Goal: Transaction & Acquisition: Obtain resource

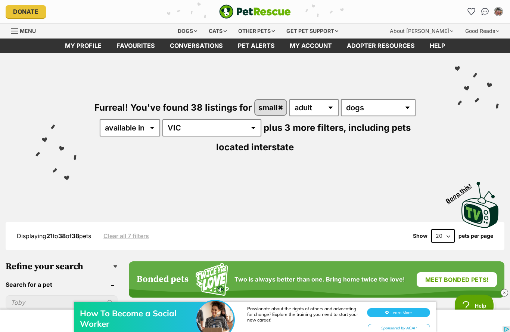
click at [132, 44] on link "Favourites" at bounding box center [135, 45] width 53 height 15
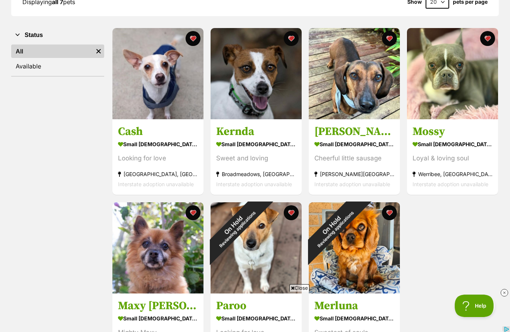
click at [358, 247] on div "On Hold Reviewing applications" at bounding box center [333, 226] width 49 height 49
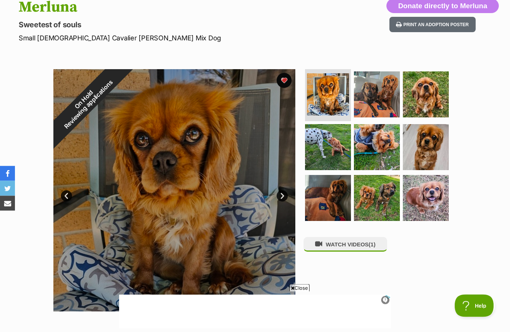
scroll to position [86, 0]
click at [119, 135] on div "On Hold Reviewing applications" at bounding box center [86, 102] width 66 height 66
click at [280, 197] on link "Next" at bounding box center [282, 195] width 11 height 11
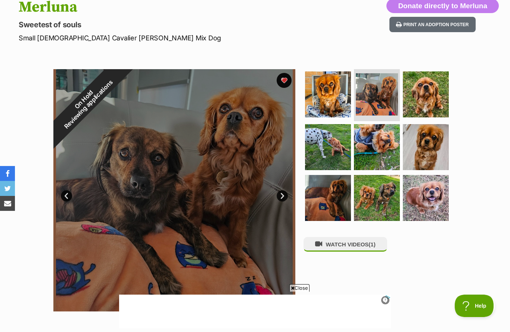
click at [283, 198] on link "Next" at bounding box center [282, 195] width 11 height 11
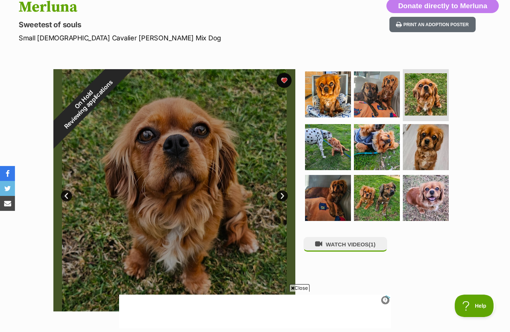
click at [282, 196] on link "Next" at bounding box center [282, 195] width 11 height 11
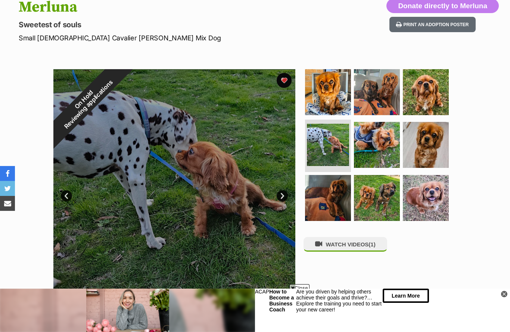
scroll to position [0, 0]
click at [68, 194] on link "Prev" at bounding box center [66, 195] width 11 height 11
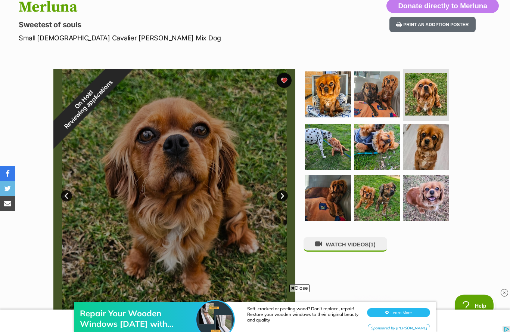
click at [277, 194] on link "Next" at bounding box center [282, 195] width 11 height 11
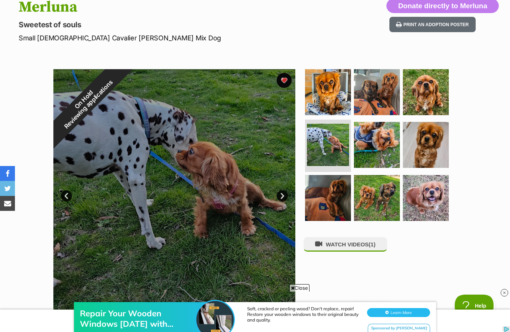
click at [280, 195] on link "Next" at bounding box center [282, 195] width 11 height 11
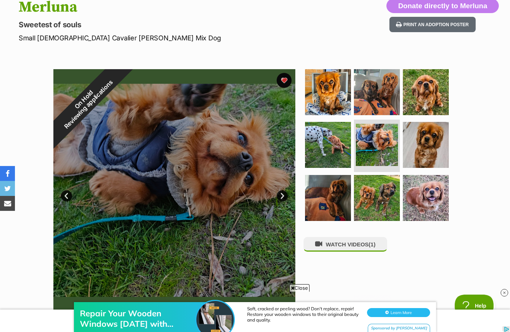
click at [282, 195] on link "Next" at bounding box center [282, 195] width 11 height 11
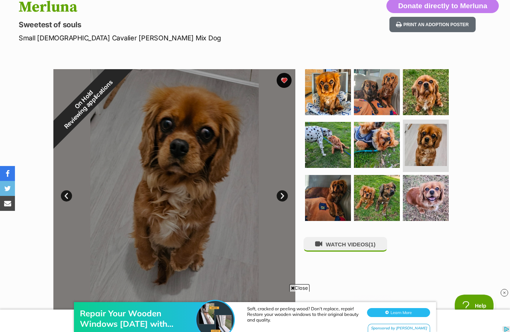
click at [282, 192] on link "Next" at bounding box center [282, 195] width 11 height 11
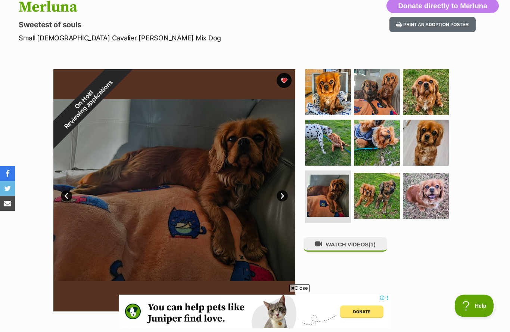
click at [282, 196] on link "Next" at bounding box center [282, 195] width 11 height 11
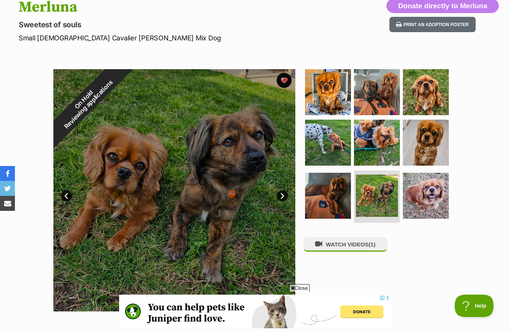
click at [281, 193] on link "Next" at bounding box center [282, 195] width 11 height 11
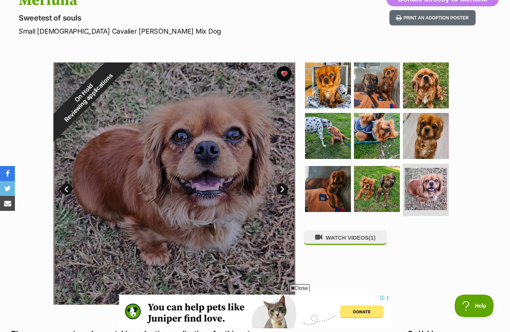
click at [282, 186] on link "Next" at bounding box center [282, 188] width 11 height 11
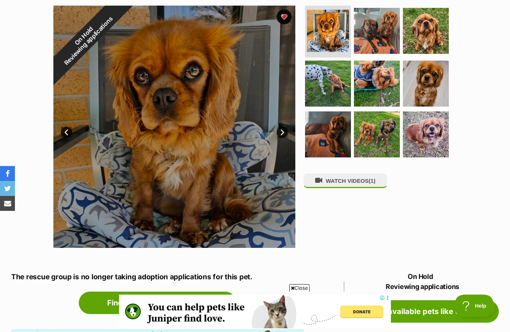
click at [281, 130] on link "Next" at bounding box center [282, 132] width 11 height 11
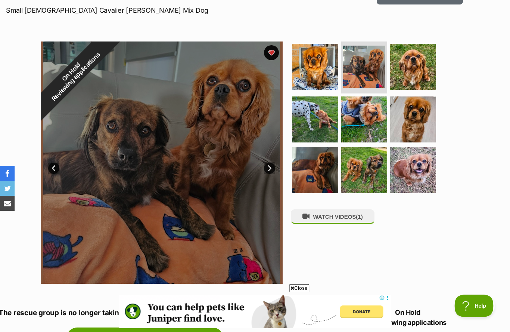
scroll to position [112, 12]
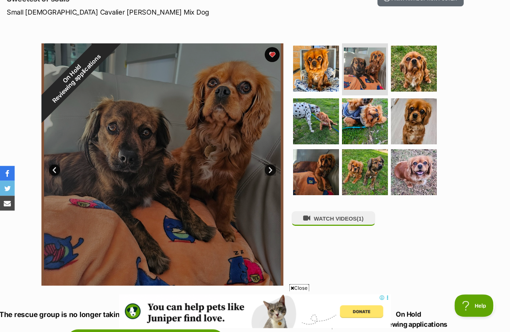
click at [339, 216] on button "WATCH VIDEOS (1)" at bounding box center [334, 218] width 84 height 15
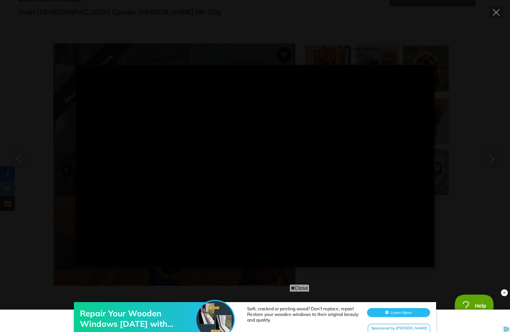
scroll to position [0, 0]
type input "100"
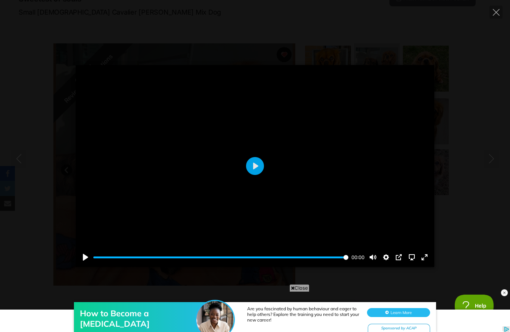
click at [495, 12] on icon "Close" at bounding box center [496, 12] width 7 height 7
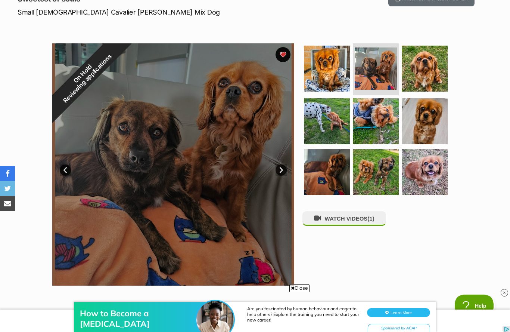
scroll to position [125, 1]
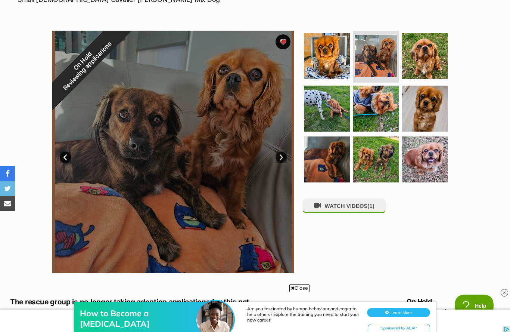
click at [362, 203] on button "WATCH VIDEOS (1)" at bounding box center [345, 205] width 84 height 15
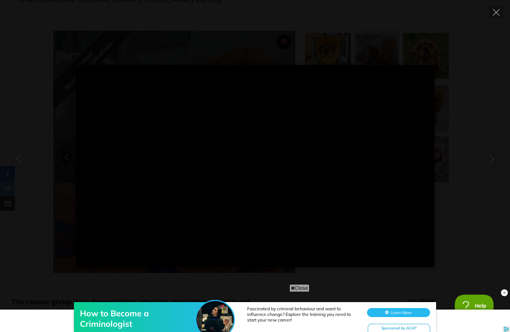
scroll to position [0, 0]
type input "100"
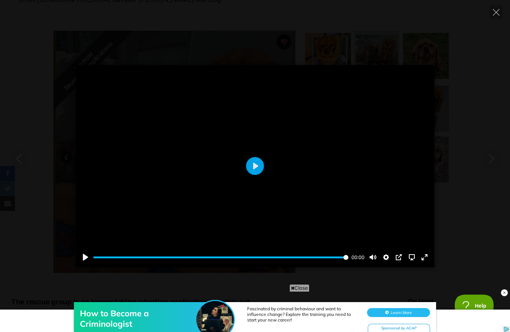
click at [496, 12] on icon "Close" at bounding box center [496, 12] width 7 height 7
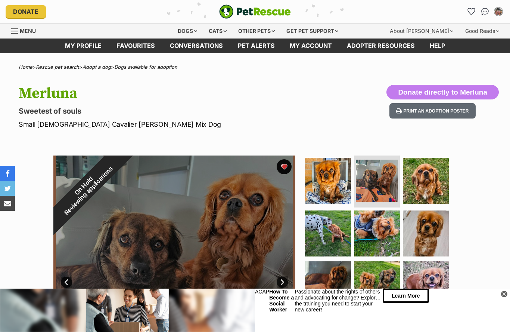
click at [139, 49] on link "Favourites" at bounding box center [135, 45] width 53 height 15
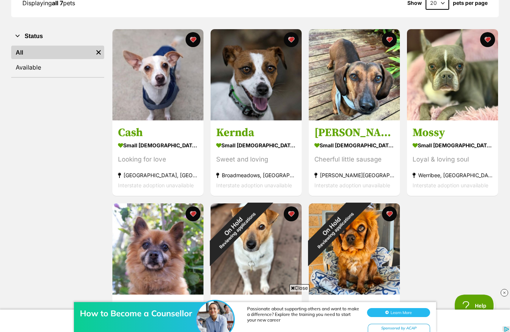
click at [454, 85] on img at bounding box center [452, 74] width 91 height 91
click at [358, 252] on div "On Hold Reviewing applications" at bounding box center [333, 227] width 49 height 49
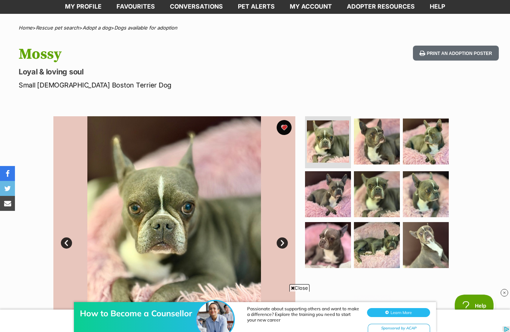
click at [282, 239] on link "Next" at bounding box center [282, 242] width 11 height 11
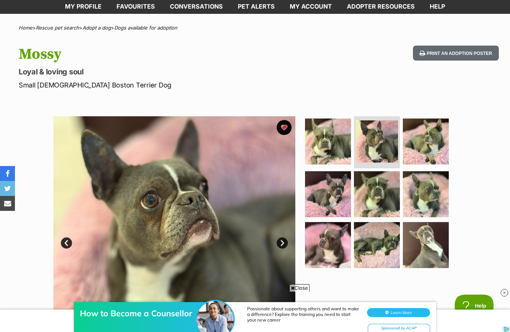
click at [285, 245] on link "Next" at bounding box center [282, 242] width 11 height 11
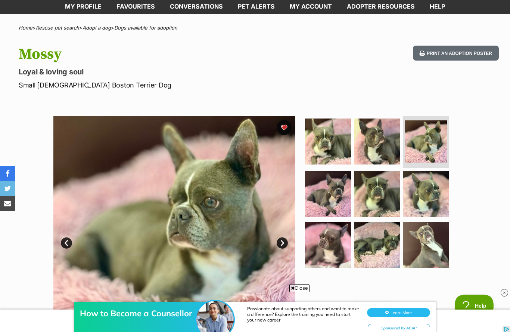
click at [284, 242] on link "Next" at bounding box center [282, 242] width 11 height 11
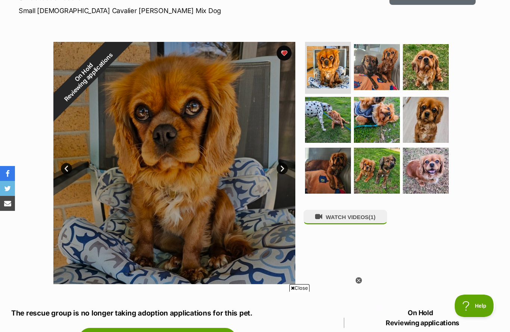
click at [281, 171] on link "Next" at bounding box center [282, 168] width 11 height 11
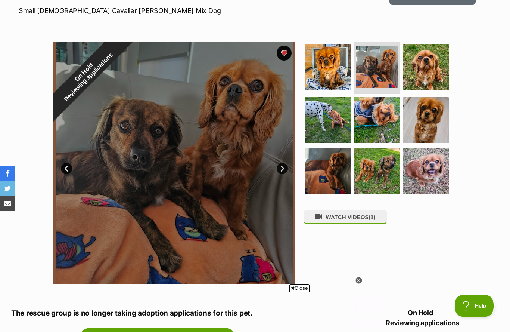
click at [281, 168] on link "Next" at bounding box center [282, 168] width 11 height 11
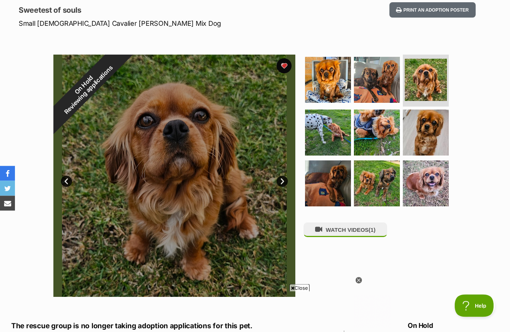
scroll to position [101, 0]
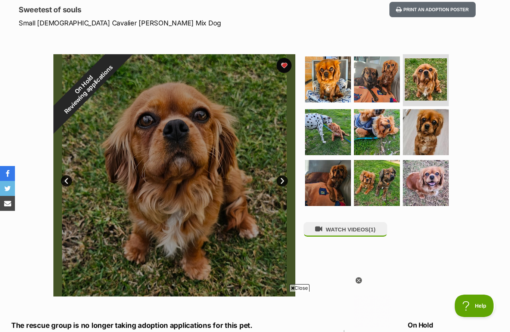
click at [284, 181] on link "Next" at bounding box center [282, 180] width 11 height 11
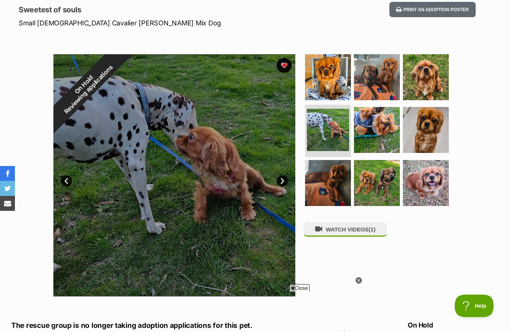
click at [282, 182] on link "Next" at bounding box center [282, 180] width 11 height 11
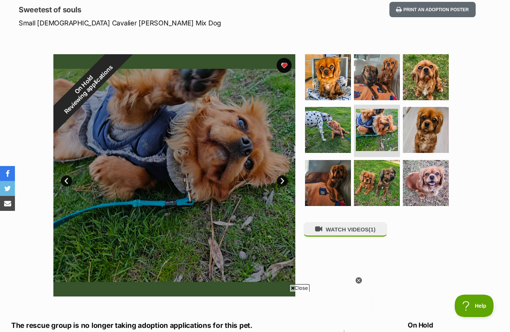
click at [282, 182] on link "Next" at bounding box center [282, 180] width 11 height 11
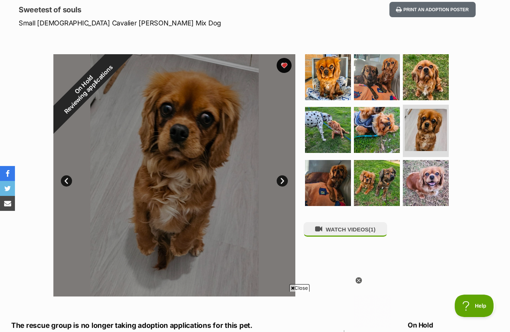
click at [280, 180] on link "Next" at bounding box center [282, 180] width 11 height 11
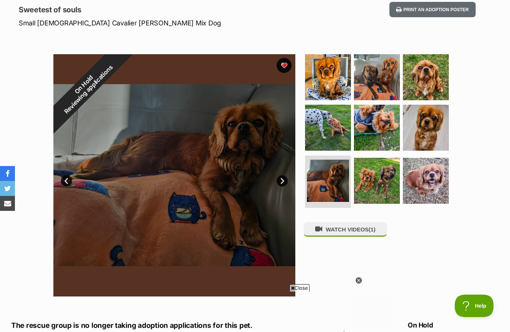
scroll to position [0, 0]
click at [282, 180] on link "Next" at bounding box center [282, 180] width 11 height 11
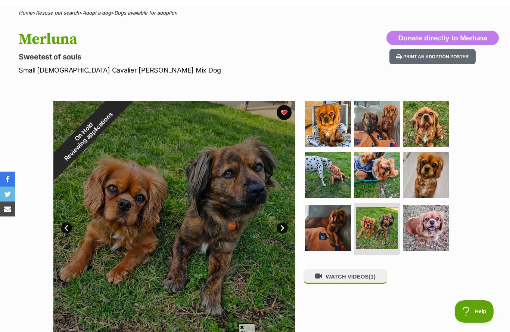
scroll to position [54, 0]
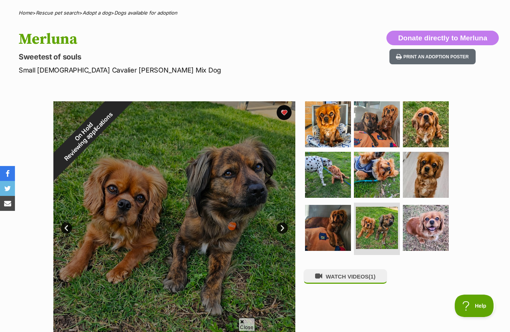
click at [280, 229] on link "Next" at bounding box center [282, 227] width 11 height 11
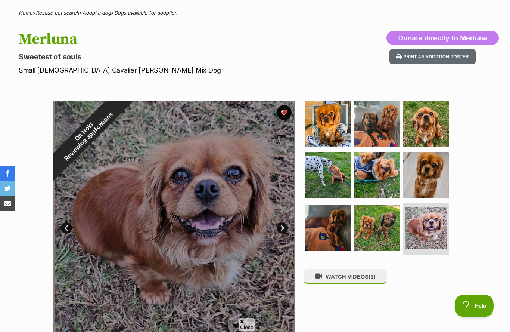
click at [280, 230] on link "Next" at bounding box center [282, 227] width 11 height 11
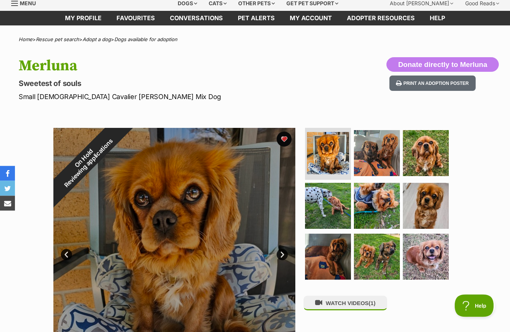
scroll to position [0, 0]
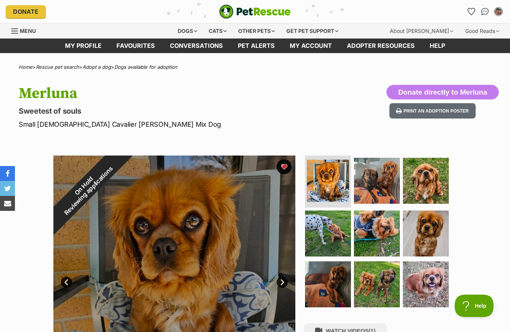
click at [190, 31] on div "Dogs" at bounding box center [188, 31] width 30 height 15
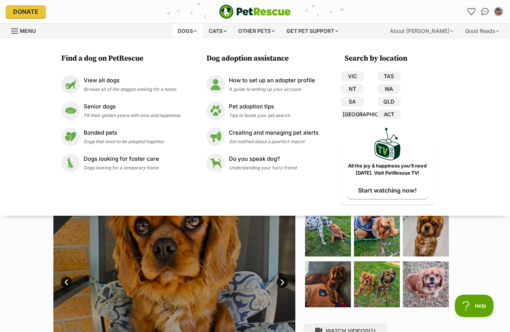
click at [111, 84] on p "View all dogs" at bounding box center [130, 80] width 93 height 9
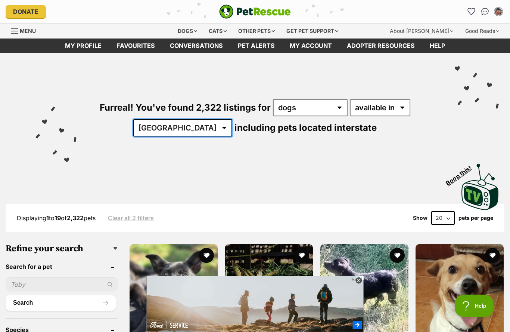
click at [201, 129] on select "[GEOGRAPHIC_DATA] [GEOGRAPHIC_DATA] [GEOGRAPHIC_DATA] [GEOGRAPHIC_DATA] [GEOGRA…" at bounding box center [182, 127] width 99 height 17
select select "VIC"
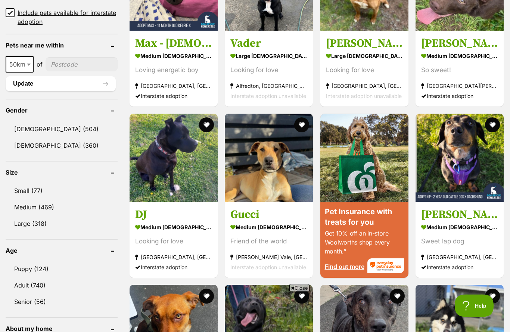
scroll to position [547, 0]
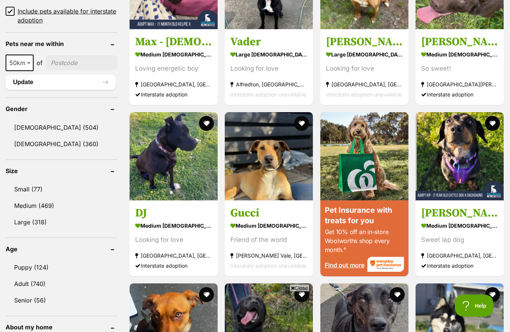
click at [24, 190] on link "Small (77)" at bounding box center [62, 190] width 112 height 16
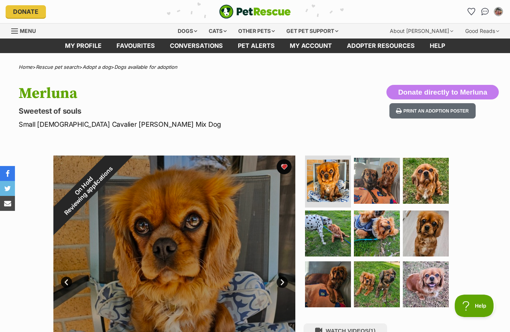
click at [203, 46] on link "Conversations" at bounding box center [196, 45] width 68 height 15
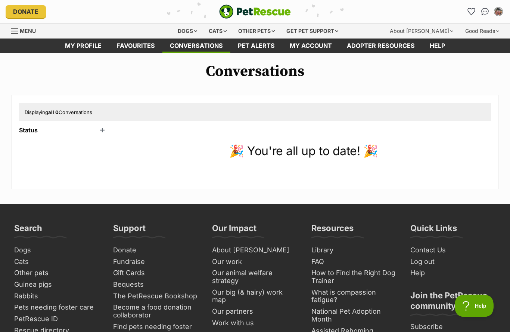
click at [388, 49] on link "Adopter resources" at bounding box center [380, 45] width 83 height 15
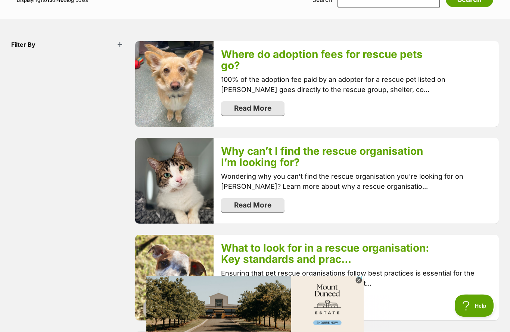
scroll to position [179, 0]
click at [361, 283] on icon at bounding box center [359, 280] width 6 height 6
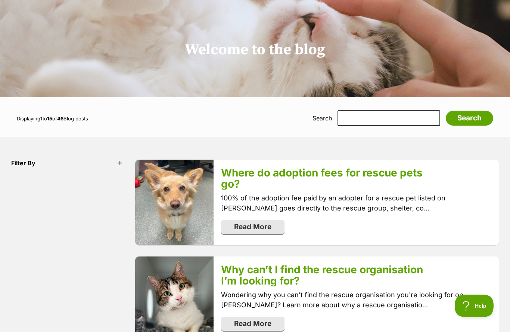
scroll to position [0, 0]
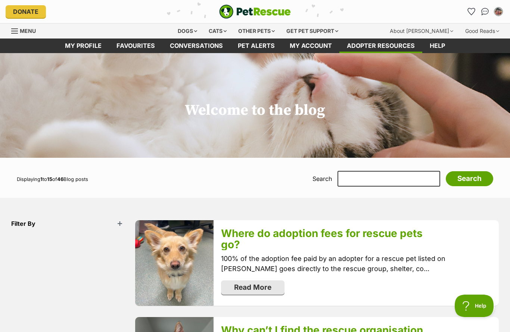
click at [338, 30] on div "Get pet support" at bounding box center [312, 31] width 62 height 15
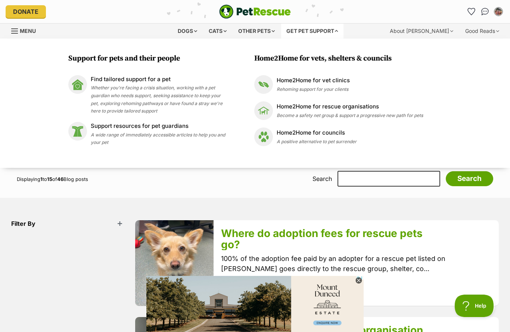
click at [184, 31] on div "Dogs" at bounding box center [188, 31] width 30 height 15
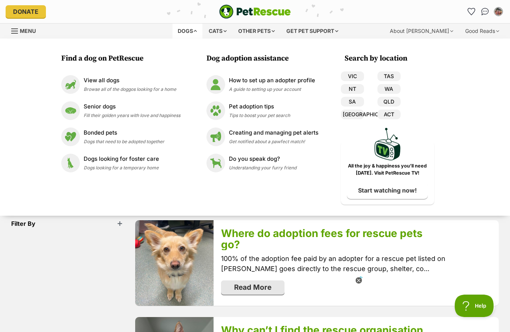
click at [356, 75] on link "VIC" at bounding box center [352, 76] width 23 height 10
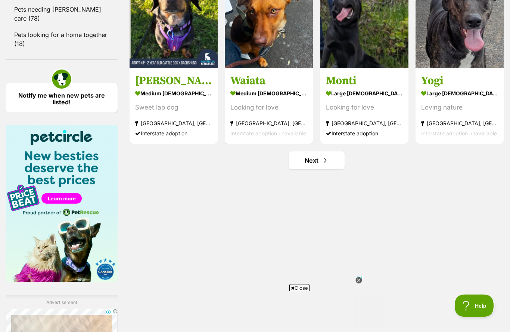
scroll to position [1021, 0]
click at [309, 162] on link "Next" at bounding box center [317, 160] width 56 height 18
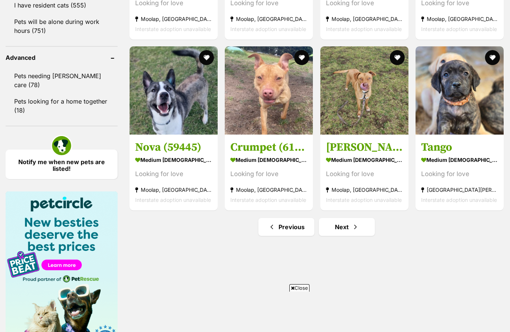
scroll to position [965, 0]
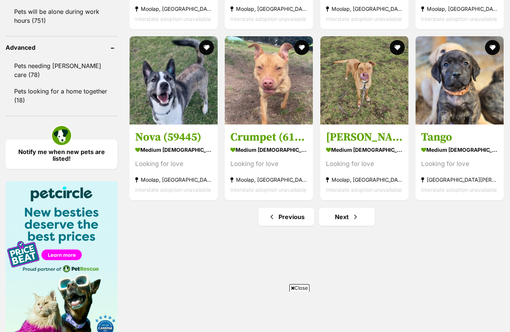
click at [347, 217] on link "Next" at bounding box center [347, 217] width 56 height 18
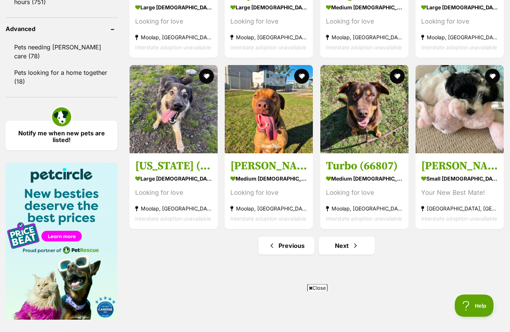
scroll to position [984, 0]
click at [356, 252] on link "Next" at bounding box center [347, 245] width 56 height 18
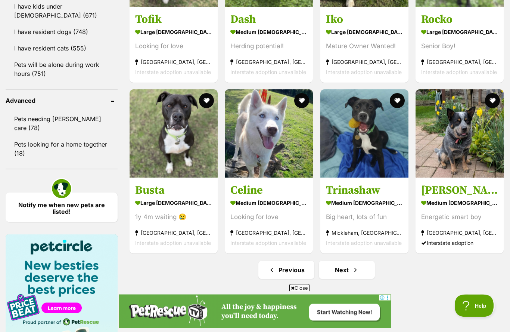
scroll to position [914, 0]
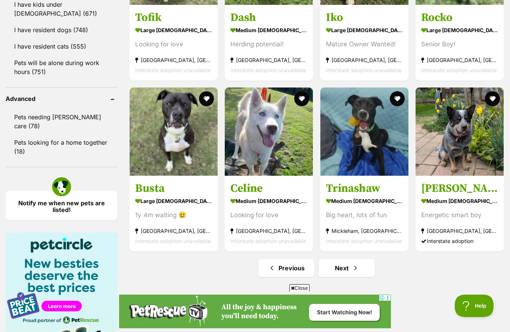
click at [347, 273] on link "Next" at bounding box center [347, 268] width 56 height 18
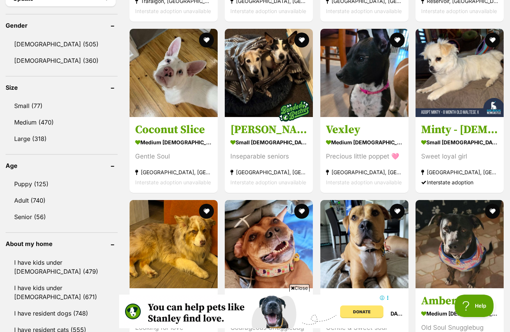
click at [379, 71] on img at bounding box center [364, 73] width 88 height 88
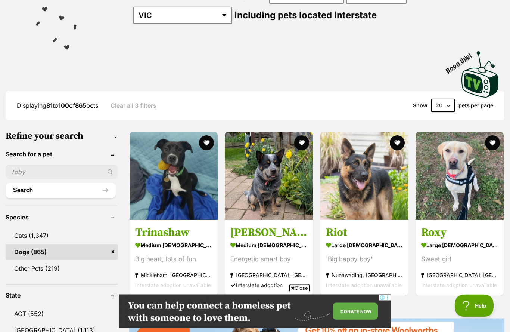
scroll to position [112, 0]
click at [38, 170] on input "text" at bounding box center [62, 172] width 112 height 14
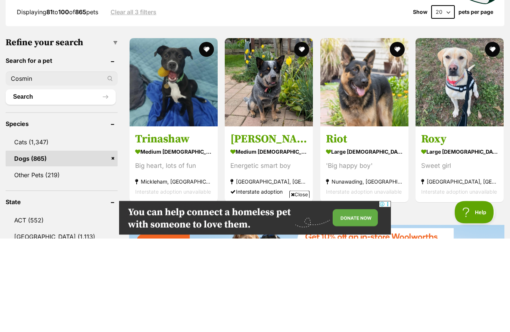
type input "Cosmin"
click at [25, 183] on button "Search" at bounding box center [61, 190] width 110 height 15
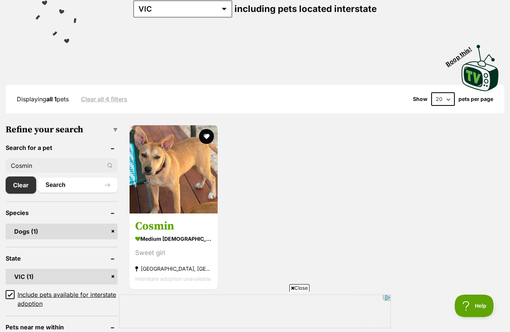
click at [208, 134] on button "favourite" at bounding box center [206, 136] width 15 height 15
click at [192, 178] on img at bounding box center [174, 169] width 88 height 88
